Goal: Information Seeking & Learning: Learn about a topic

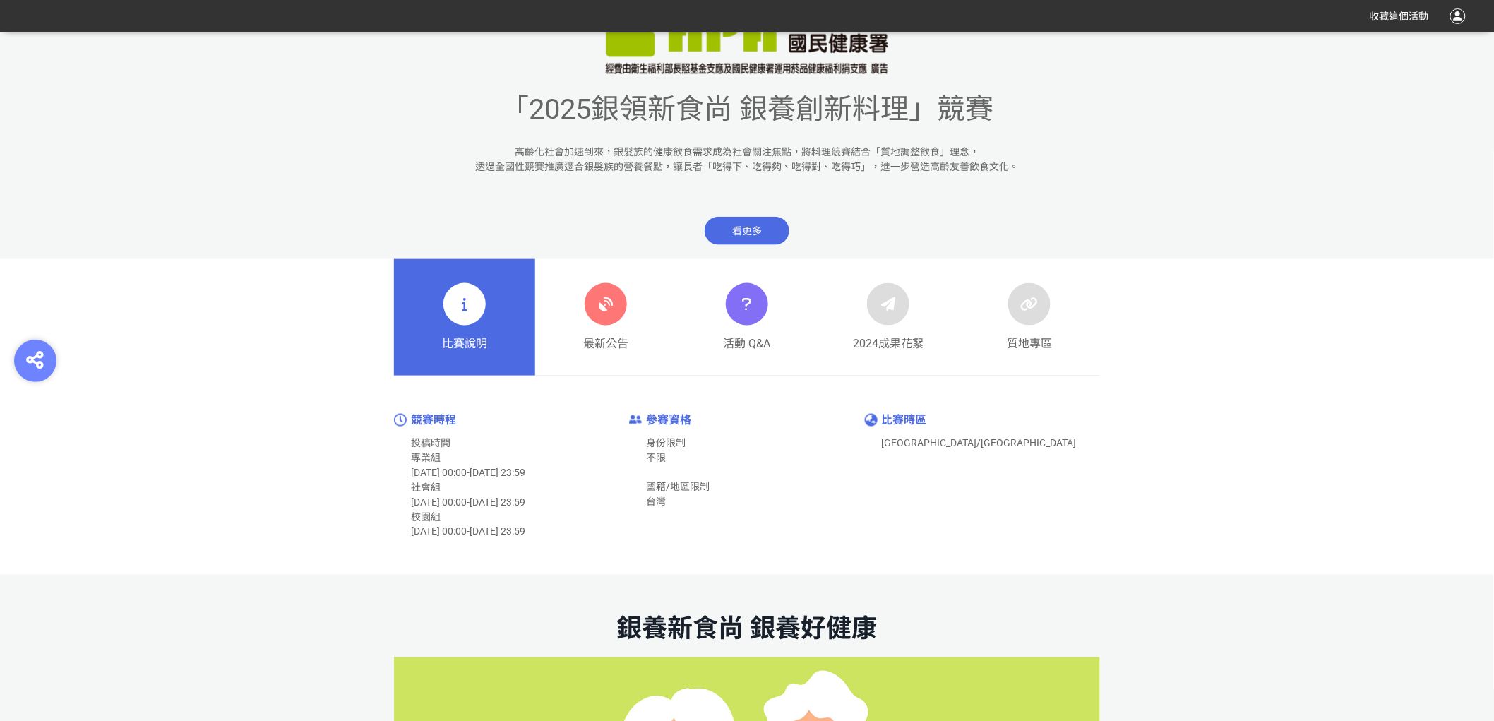
scroll to position [627, 0]
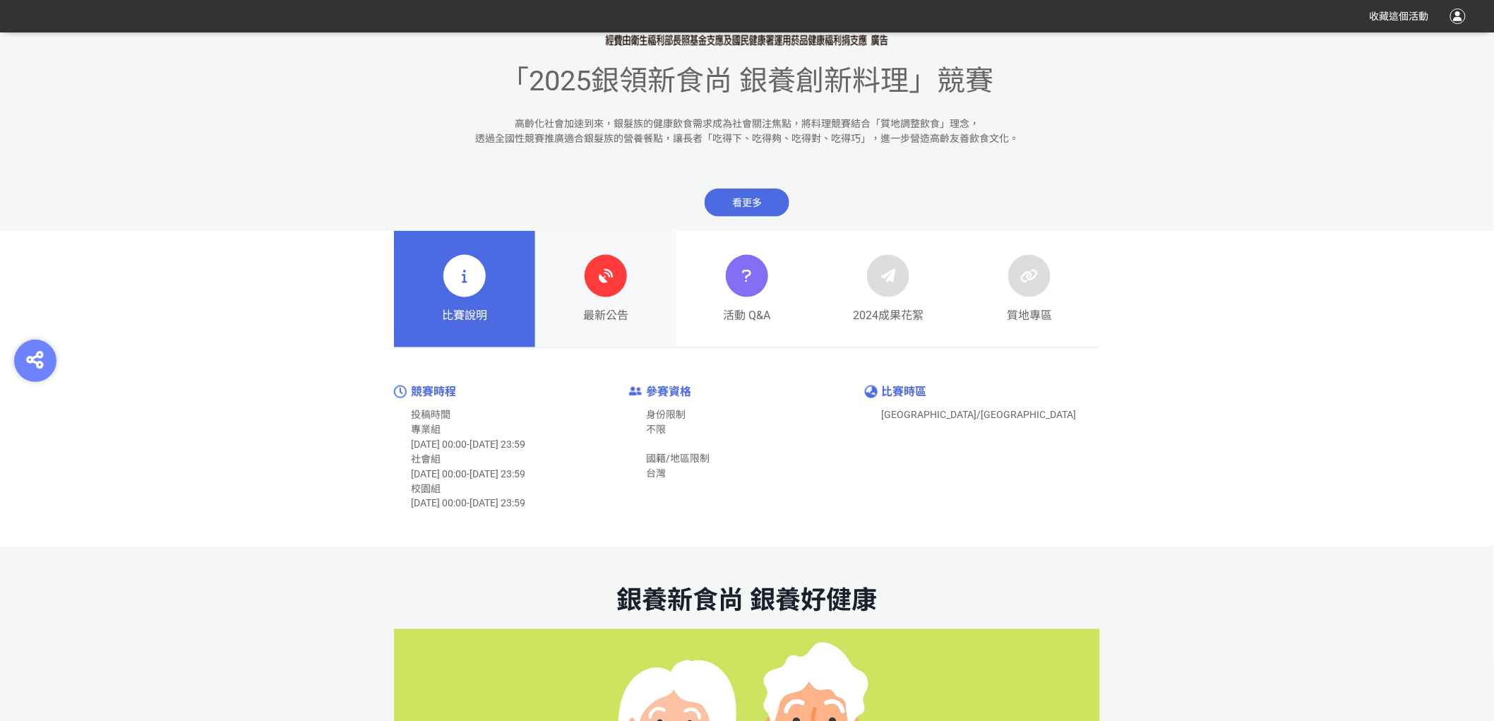
click at [608, 287] on icon at bounding box center [605, 275] width 25 height 25
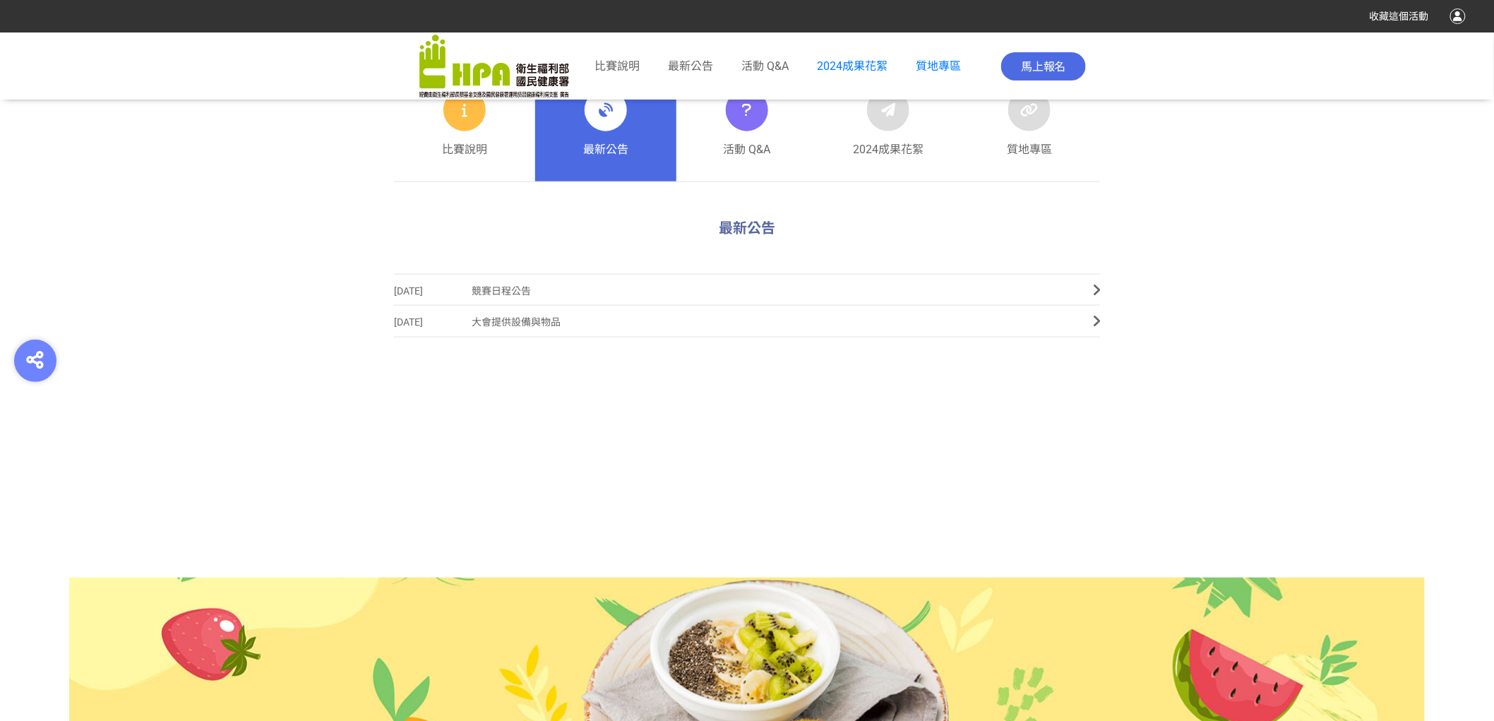
scroll to position [595, 0]
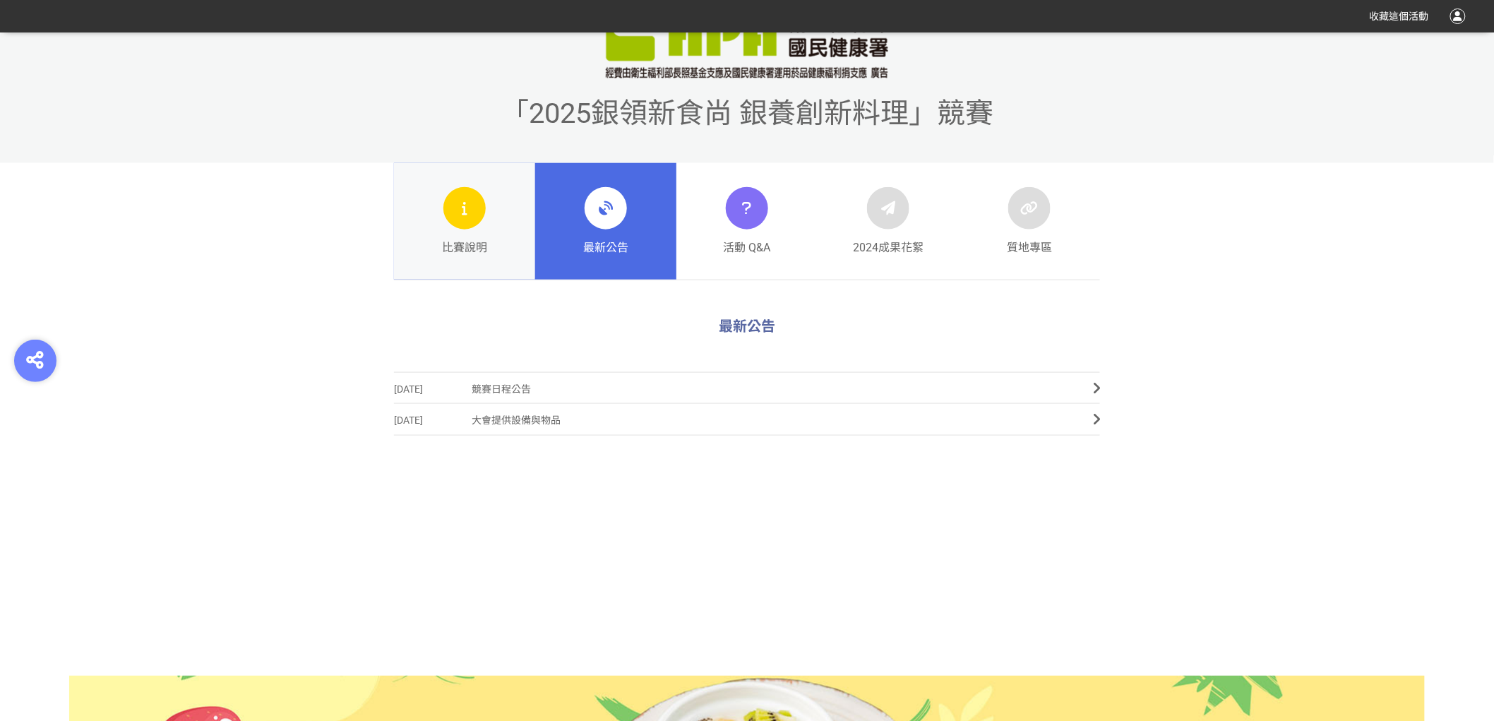
click at [481, 234] on div "比賽說明" at bounding box center [464, 221] width 45 height 69
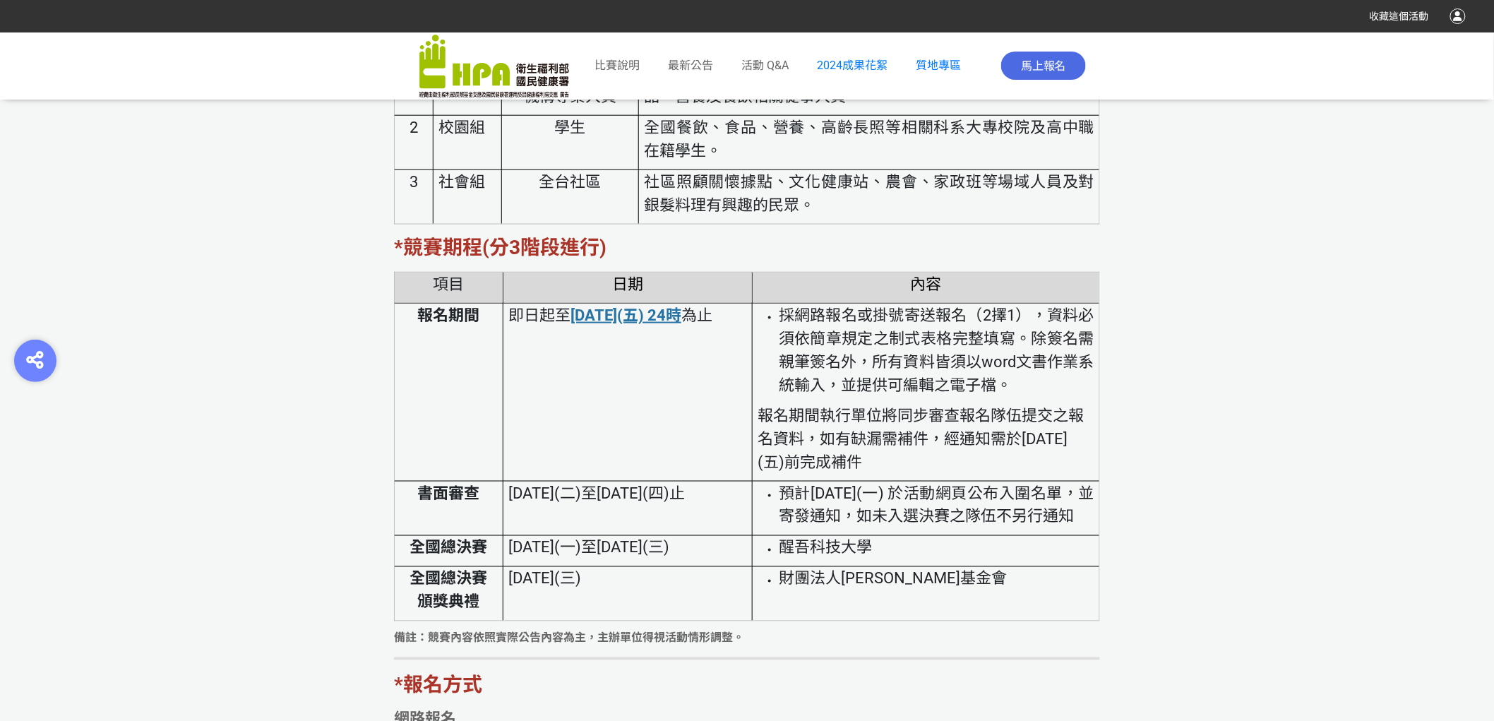
scroll to position [3138, 0]
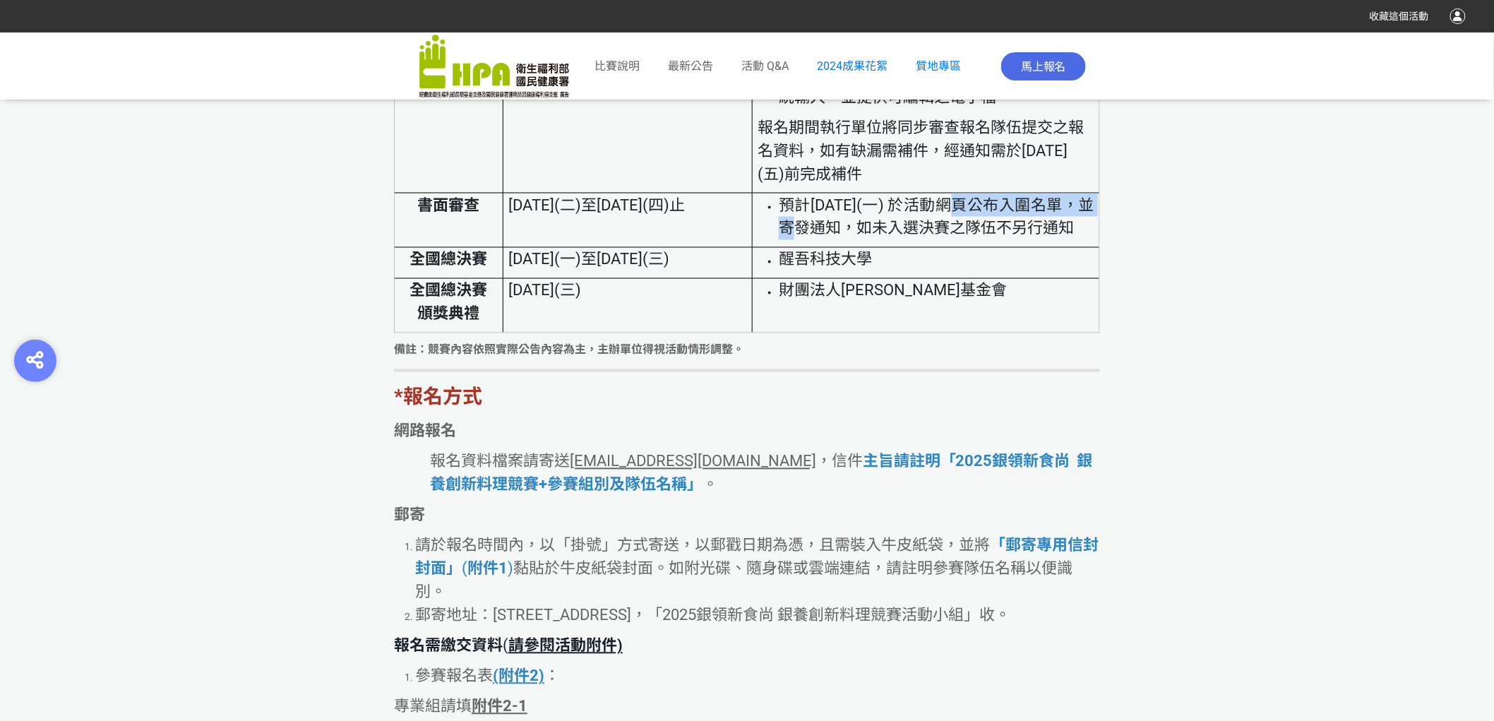
drag, startPoint x: 951, startPoint y: 201, endPoint x: 799, endPoint y: 223, distance: 154.2
click at [799, 223] on span "預計[DATE](一) 於活動網頁公布入圍名單，並寄發通知，如未入選決賽之隊伍不另行通知" at bounding box center [937, 216] width 316 height 41
copy span "活動網頁公布入圍名單"
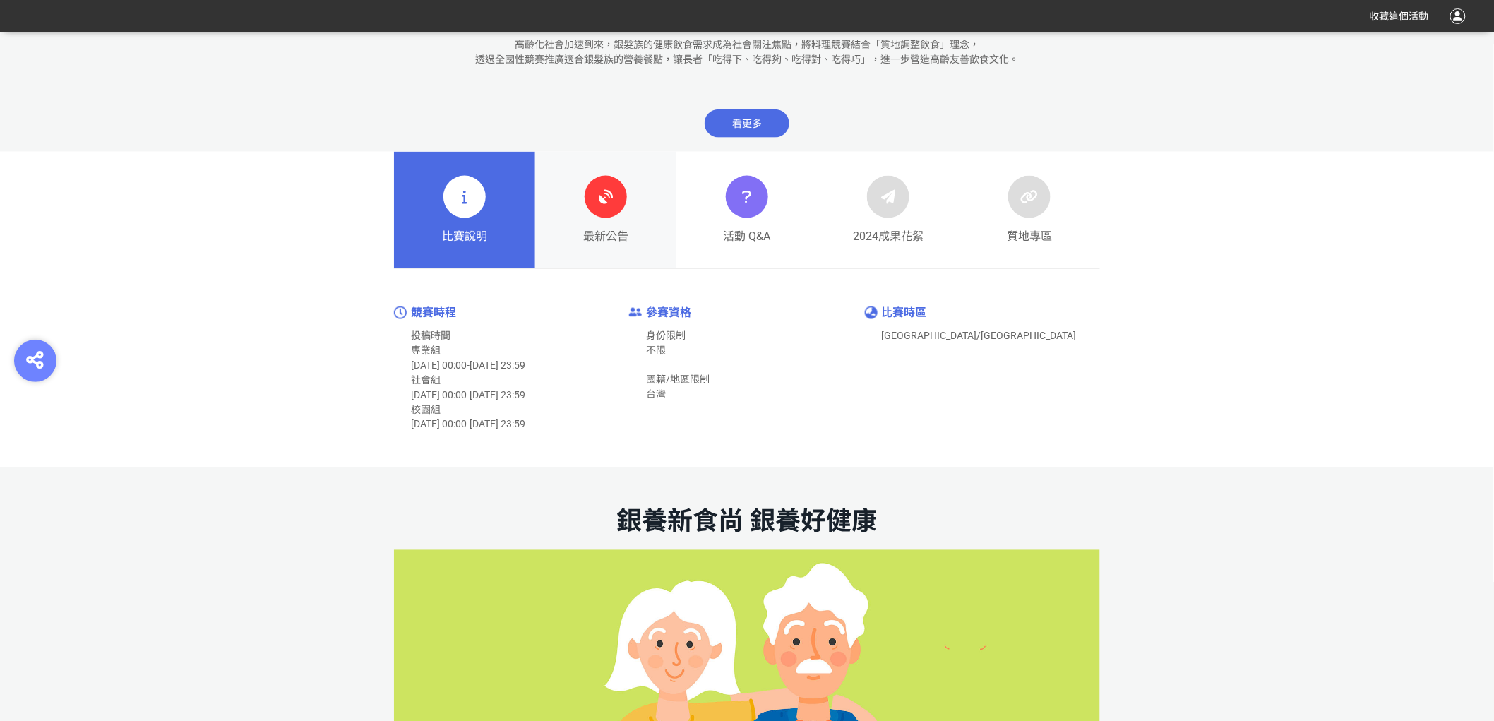
click at [563, 209] on link "最新公告" at bounding box center [605, 210] width 141 height 117
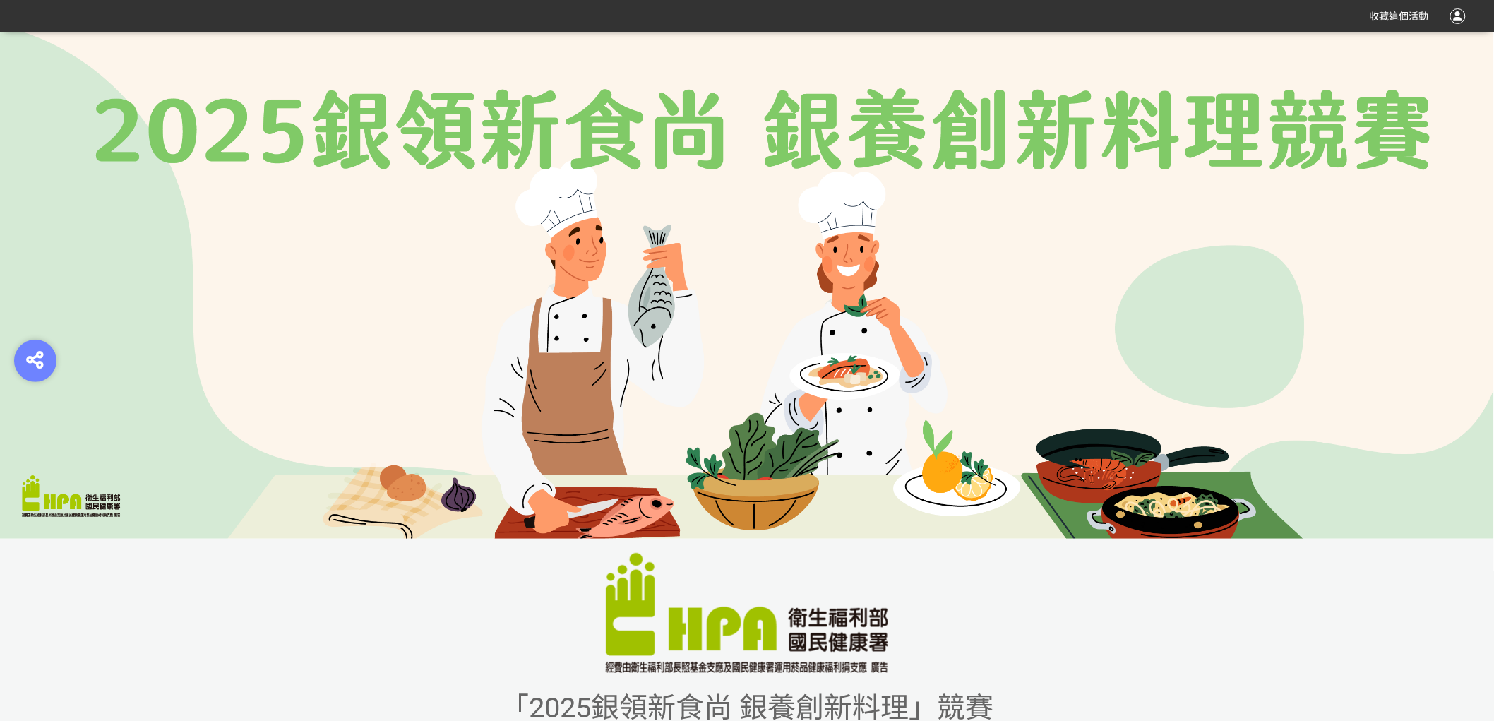
scroll to position [549, 0]
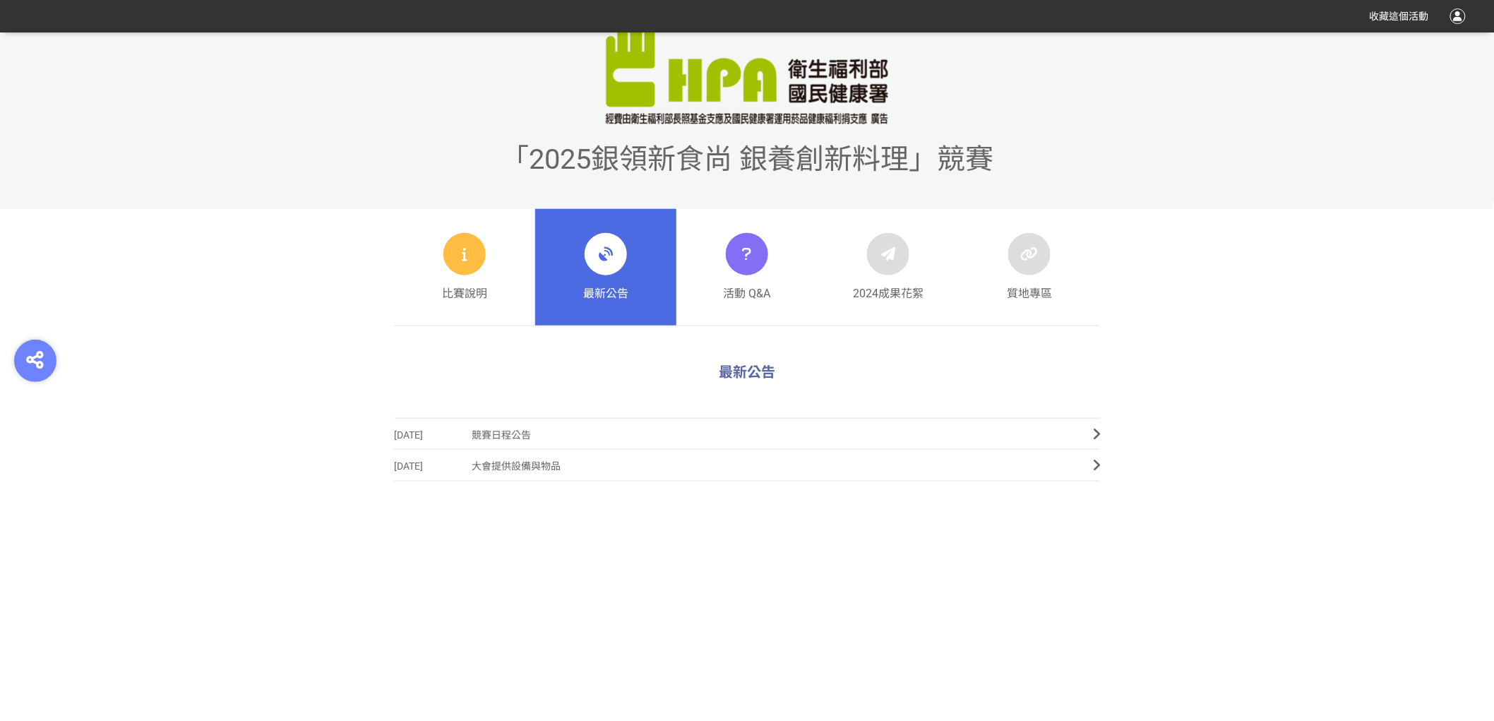
click at [503, 421] on span "競賽日程公告" at bounding box center [772, 435] width 600 height 32
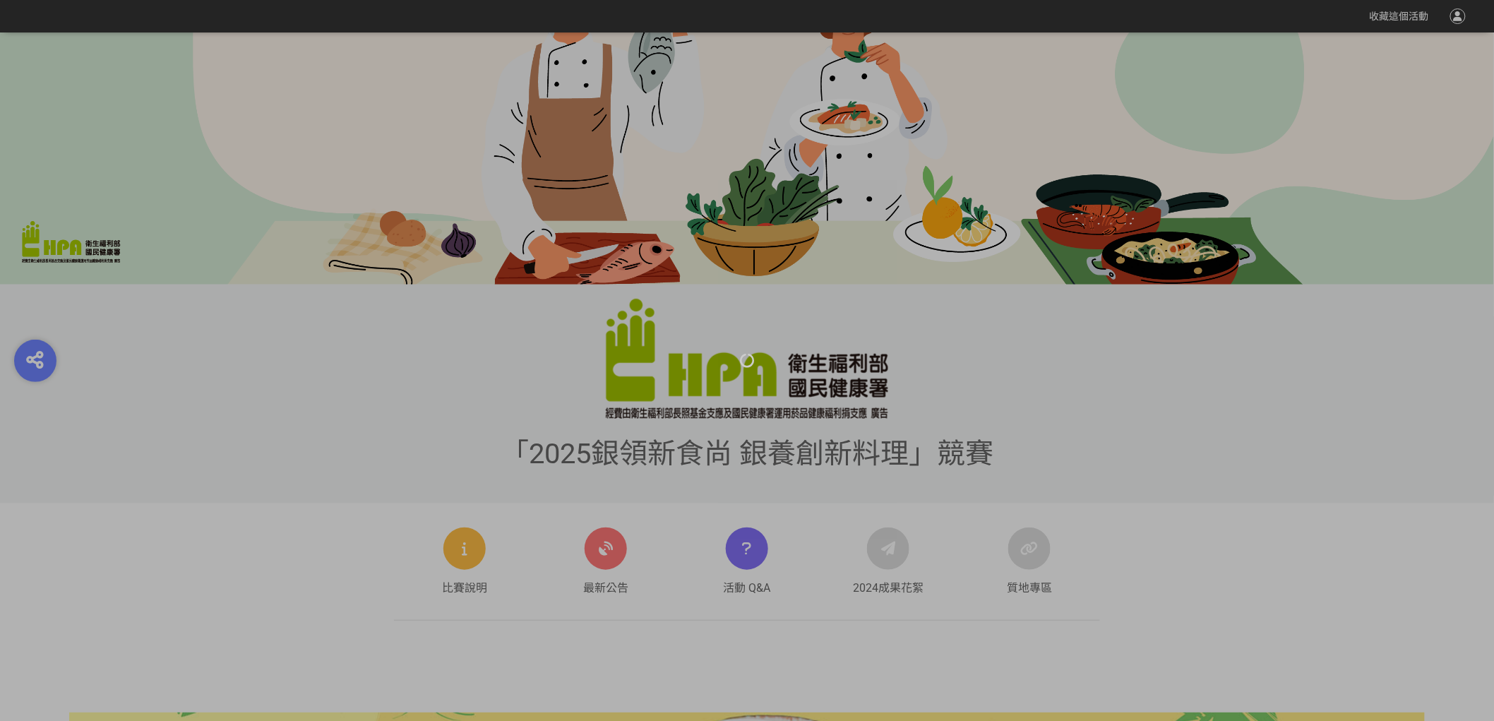
click at [511, 429] on div at bounding box center [747, 360] width 1494 height 721
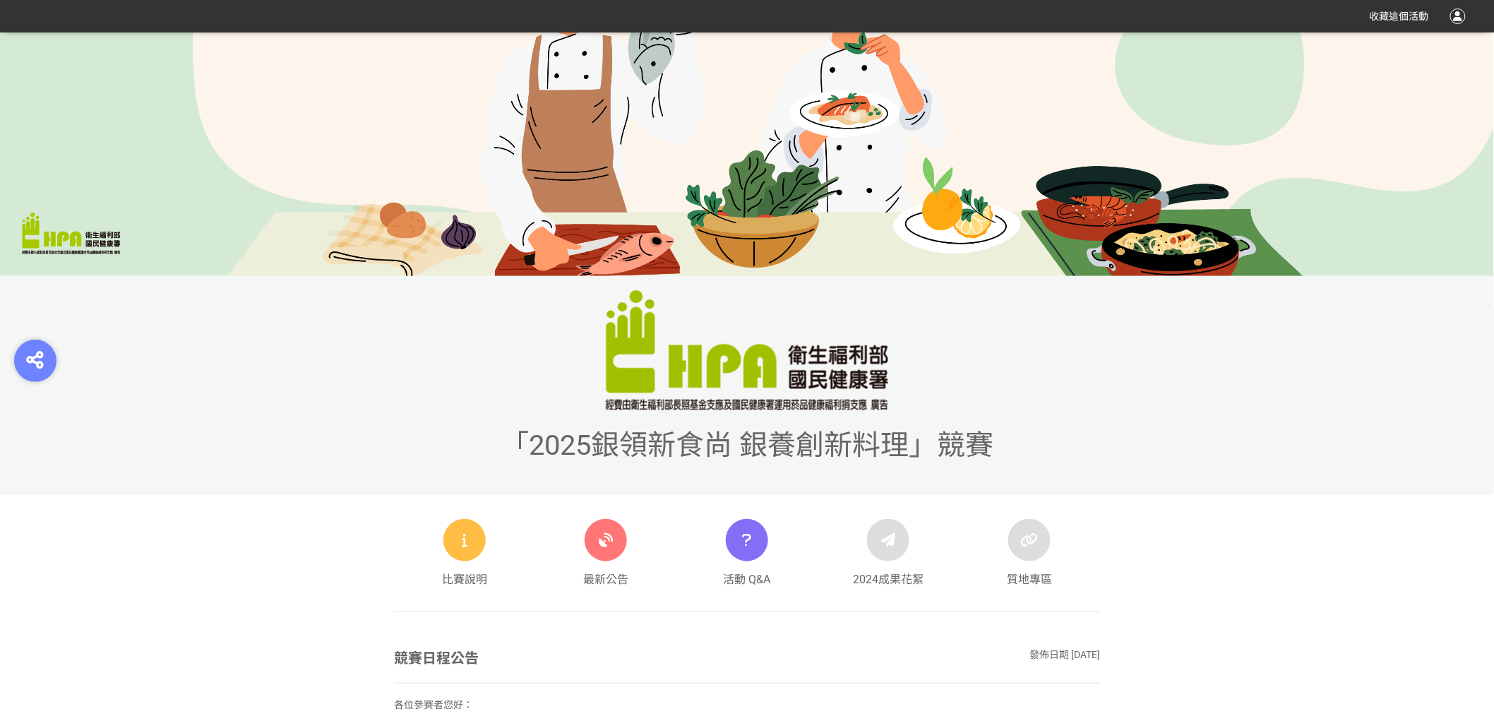
scroll to position [627, 0]
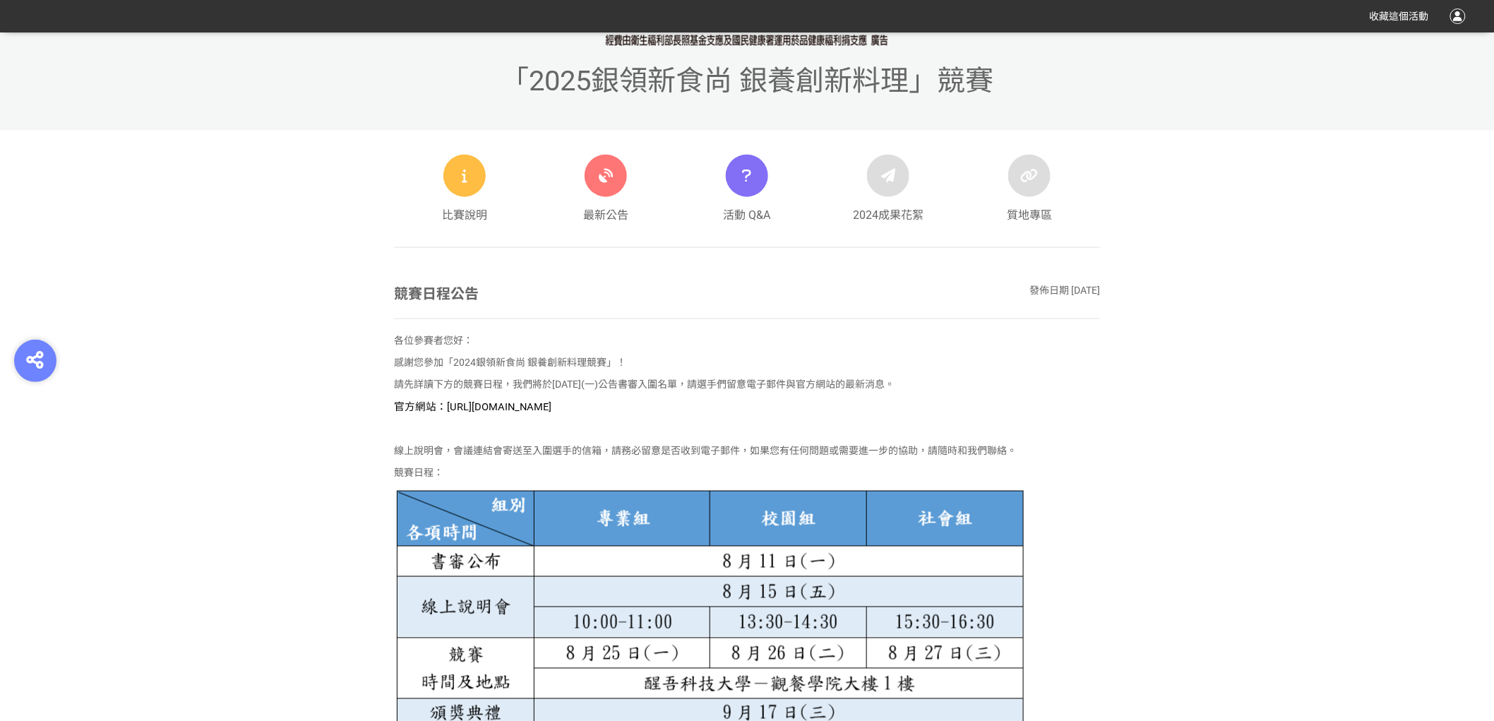
click at [551, 402] on span "官方網站：[URL][DOMAIN_NAME]" at bounding box center [472, 406] width 157 height 13
drag, startPoint x: 678, startPoint y: 407, endPoint x: 445, endPoint y: 405, distance: 233.0
click at [445, 405] on p "官方網站：[URL][DOMAIN_NAME]" at bounding box center [747, 407] width 706 height 16
copy span "[URL][DOMAIN_NAME]"
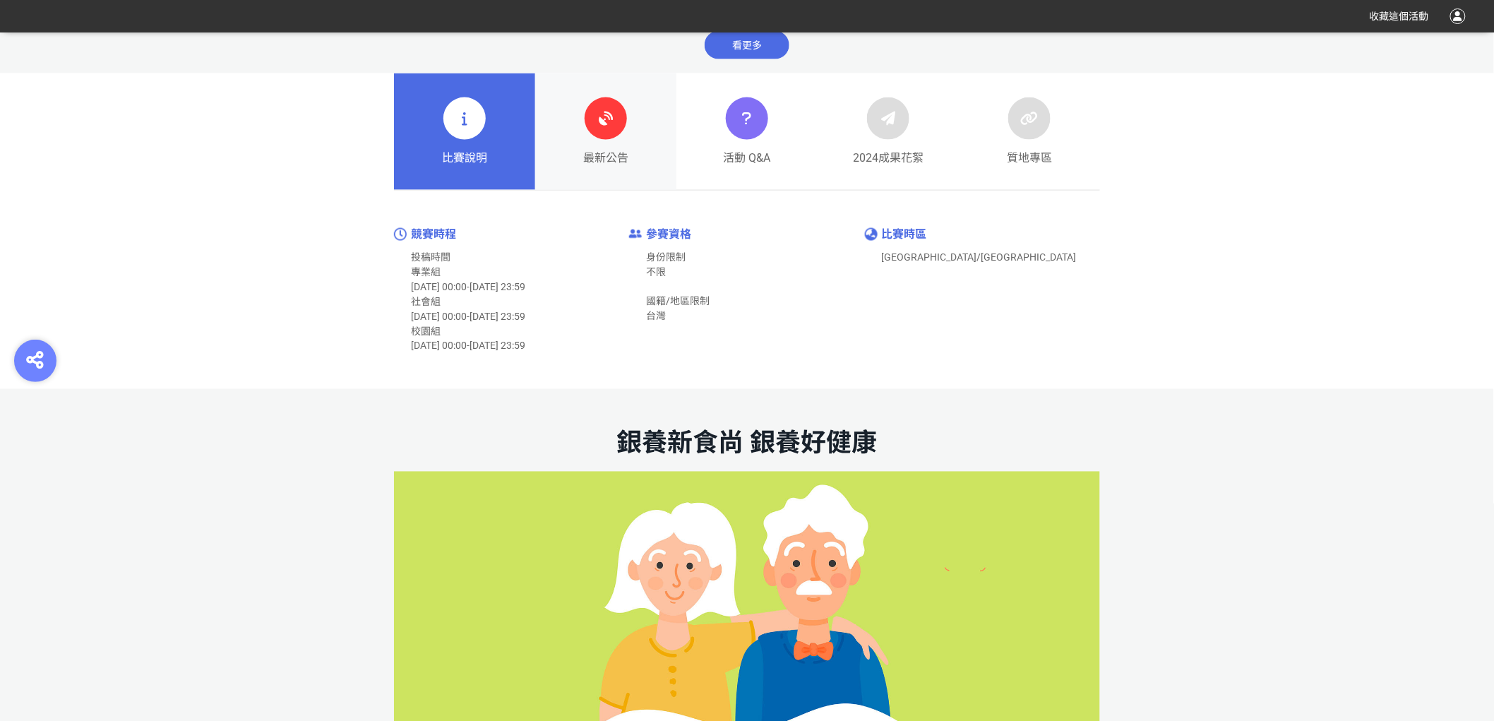
click at [631, 131] on link "最新公告" at bounding box center [605, 131] width 141 height 117
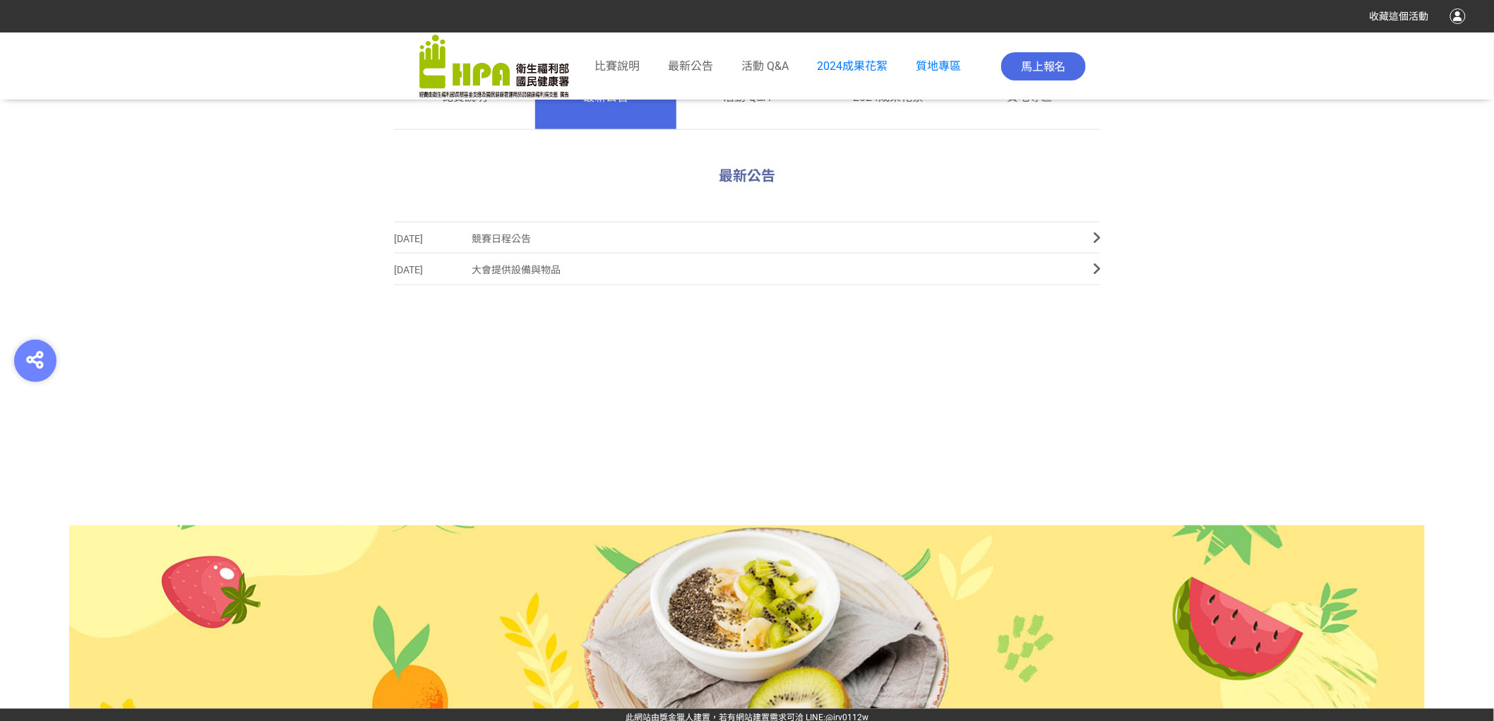
scroll to position [751, 0]
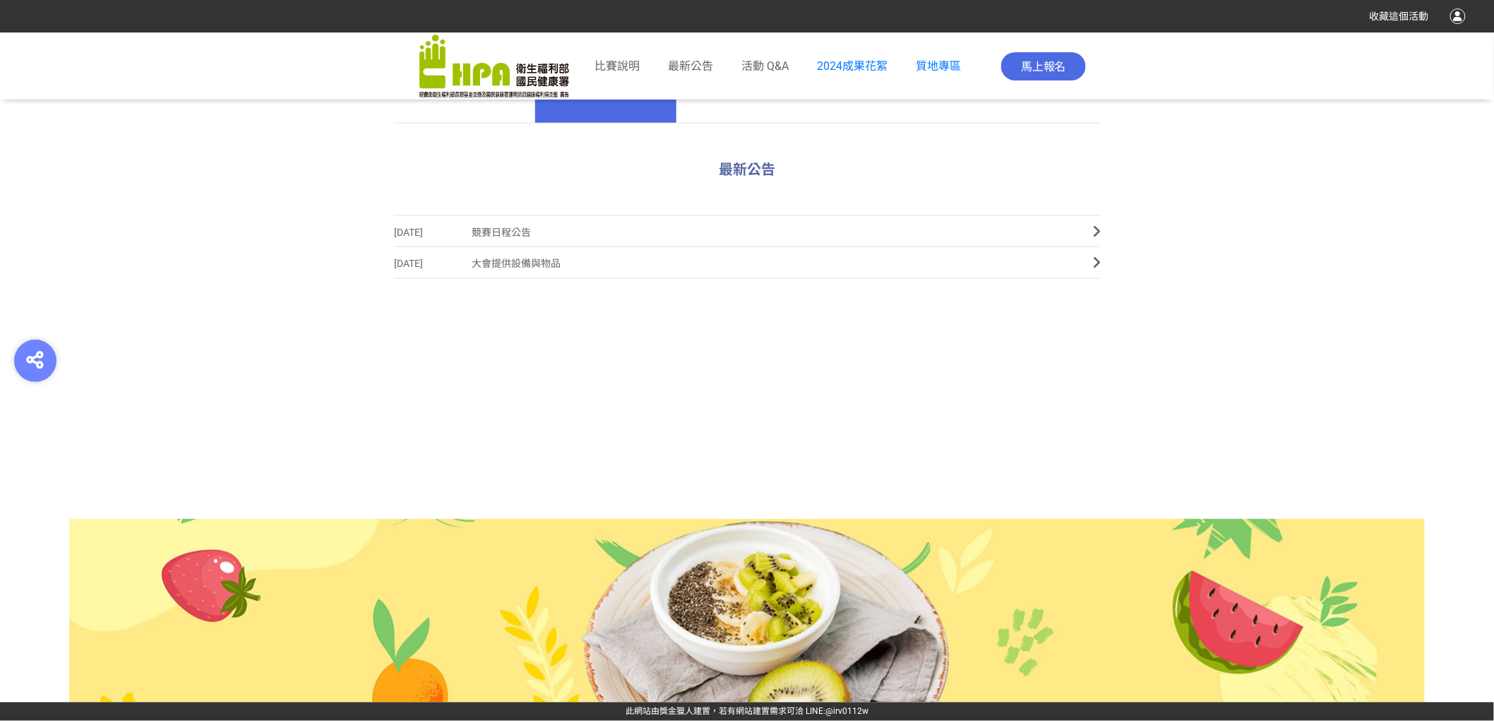
click at [512, 233] on span "競賽日程公告" at bounding box center [772, 233] width 600 height 32
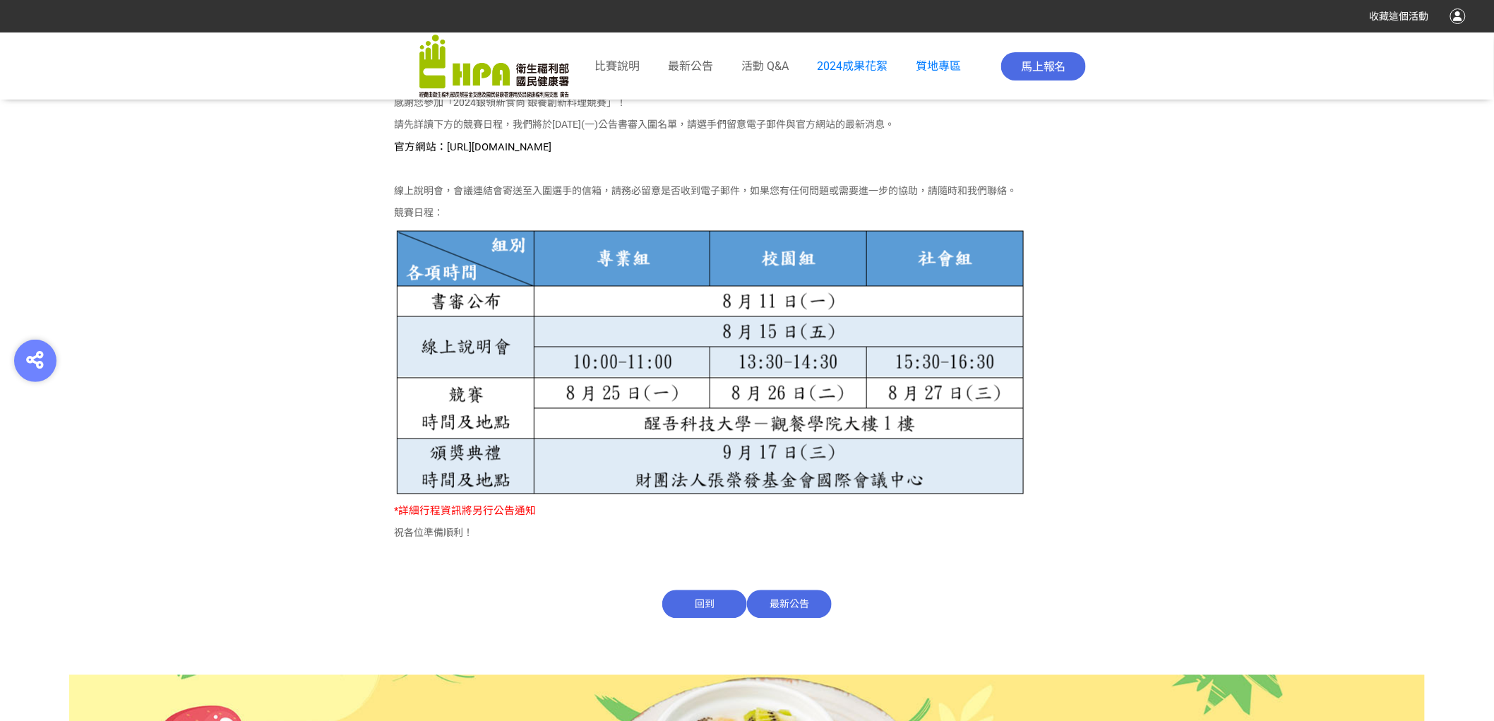
scroll to position [886, 0]
